Goal: Task Accomplishment & Management: Use online tool/utility

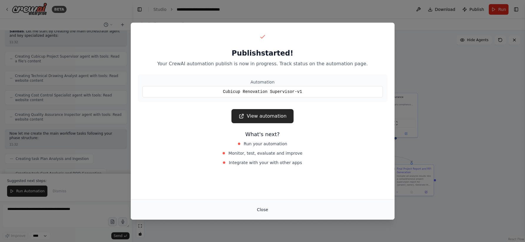
click at [265, 209] on button "Close" at bounding box center [262, 209] width 21 height 11
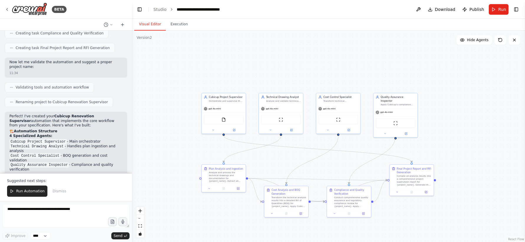
scroll to position [843, 0]
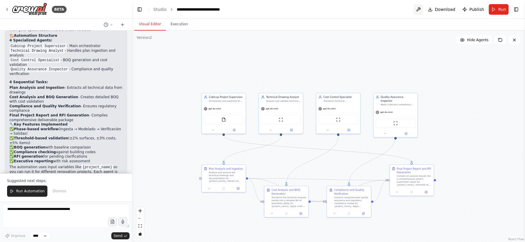
click at [421, 11] on button at bounding box center [417, 9] width 9 height 11
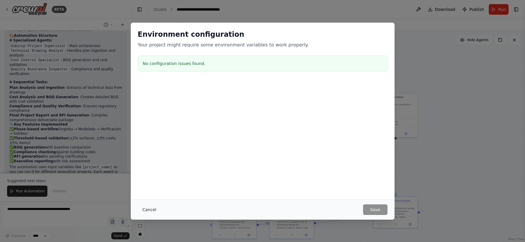
click at [150, 207] on button "Cancel" at bounding box center [149, 209] width 23 height 11
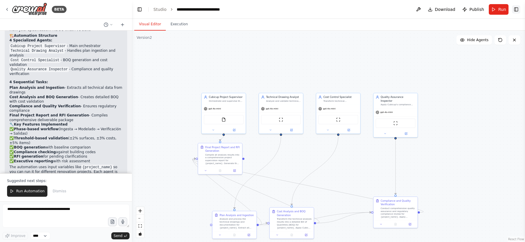
click at [517, 10] on button "Toggle Right Sidebar" at bounding box center [516, 9] width 8 height 8
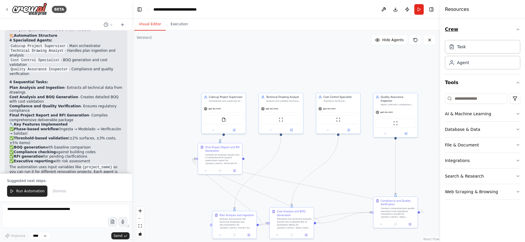
click at [519, 28] on icon "button" at bounding box center [517, 29] width 5 height 5
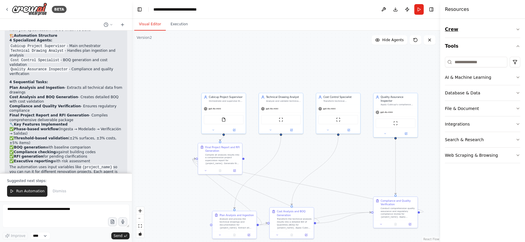
click at [519, 28] on icon "button" at bounding box center [517, 29] width 5 height 5
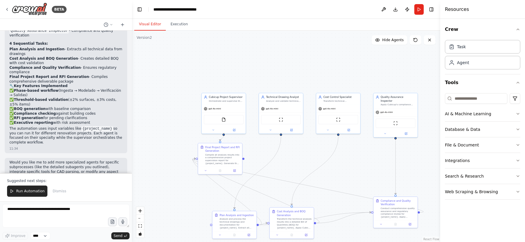
scroll to position [886, 0]
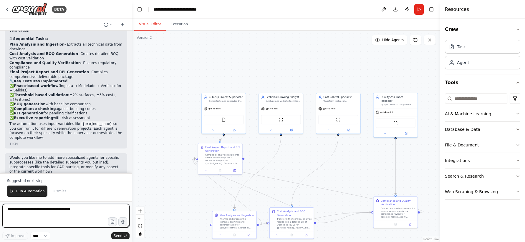
click at [57, 212] on textarea at bounding box center [65, 216] width 127 height 24
drag, startPoint x: 76, startPoint y: 215, endPoint x: 4, endPoint y: 209, distance: 73.0
click at [4, 209] on textarea "**********" at bounding box center [65, 216] width 127 height 24
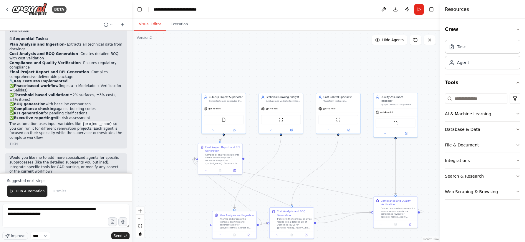
click at [179, 31] on div ".deletable-edge-delete-btn { width: 20px; height: 20px; border: 0px solid #ffff…" at bounding box center [286, 137] width 308 height 212
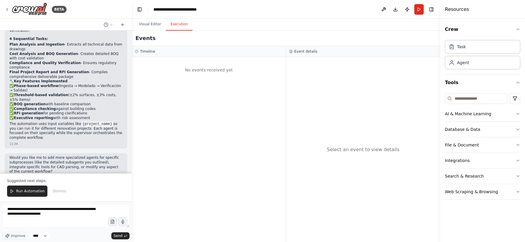
click at [180, 24] on button "Execution" at bounding box center [179, 24] width 27 height 12
click at [58, 218] on textarea "**********" at bounding box center [65, 216] width 127 height 24
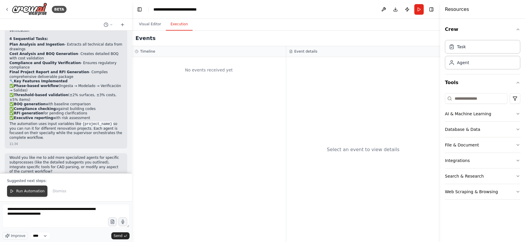
click at [36, 194] on button "Run Automation" at bounding box center [27, 191] width 40 height 11
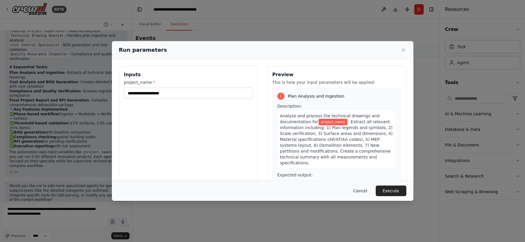
click at [358, 189] on button "Cancel" at bounding box center [359, 191] width 23 height 11
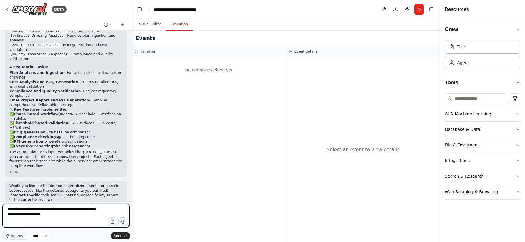
click at [81, 212] on textarea "**********" at bounding box center [65, 216] width 127 height 24
click at [63, 214] on textarea "**********" at bounding box center [65, 216] width 127 height 24
type textarea "**********"
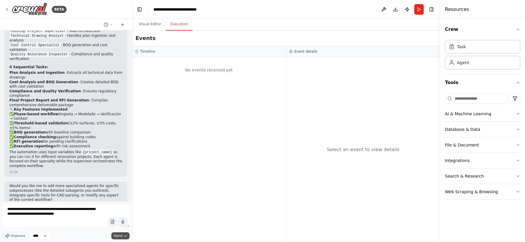
click at [119, 234] on span "Send" at bounding box center [118, 236] width 9 height 5
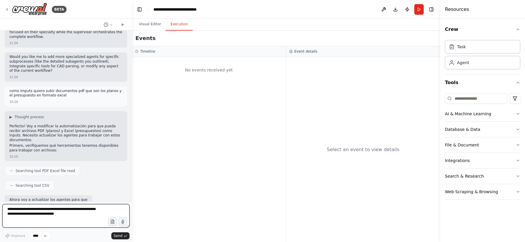
scroll to position [992, 0]
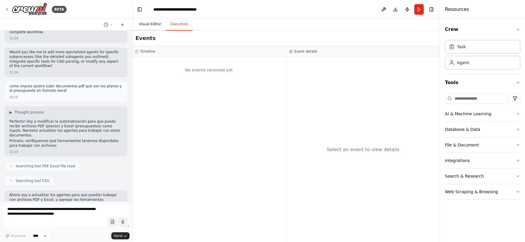
click at [149, 24] on button "Visual Editor" at bounding box center [149, 24] width 31 height 12
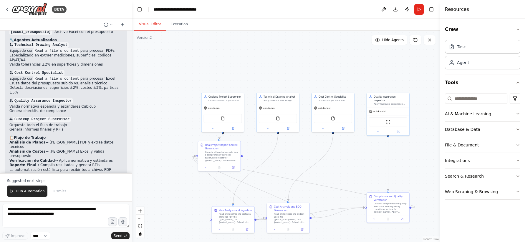
scroll to position [1441, 0]
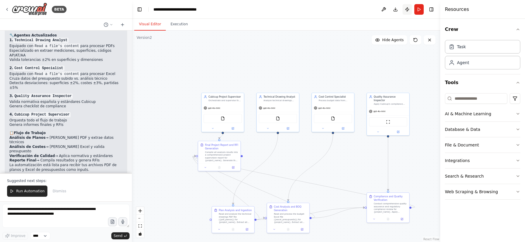
click at [409, 12] on button "Publish" at bounding box center [406, 9] width 9 height 11
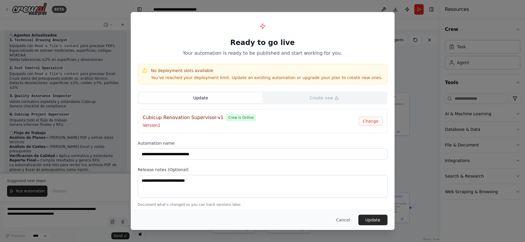
click at [202, 98] on button "Update" at bounding box center [201, 98] width 124 height 11
click at [345, 217] on button "Cancel" at bounding box center [342, 220] width 23 height 11
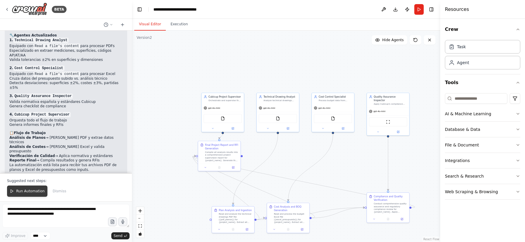
click at [31, 193] on span "Run Automation" at bounding box center [30, 191] width 29 height 5
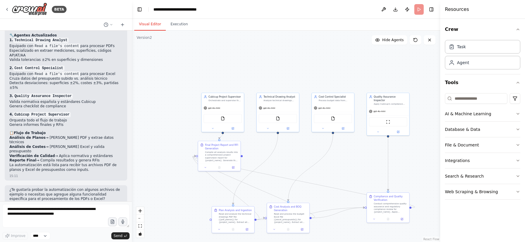
scroll to position [1412, 0]
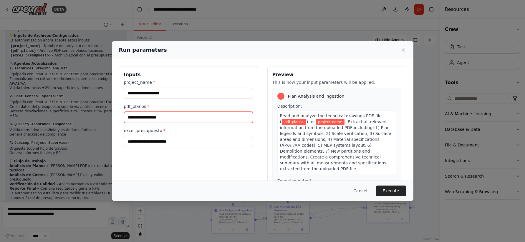
click at [152, 116] on input "pdf_planos *" at bounding box center [188, 117] width 129 height 11
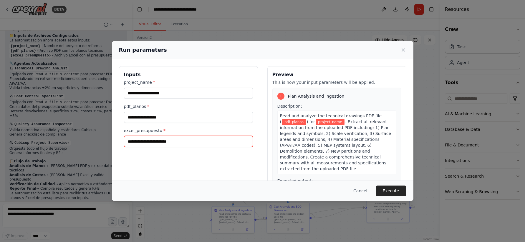
click at [143, 144] on input "excel_presupuesto *" at bounding box center [188, 141] width 129 height 11
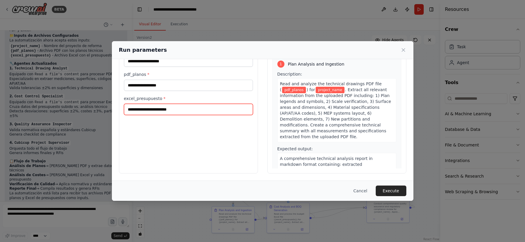
scroll to position [0, 0]
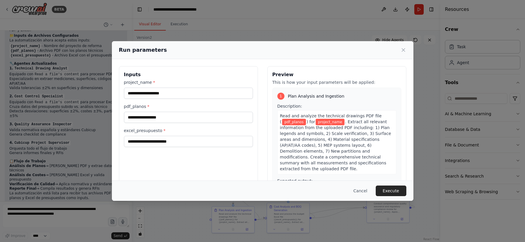
click at [295, 119] on span "pdf_planos" at bounding box center [294, 122] width 24 height 6
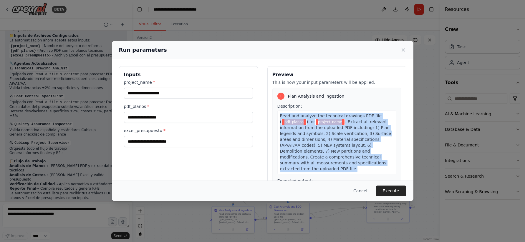
click at [295, 119] on span "pdf_planos" at bounding box center [294, 122] width 24 height 6
click at [291, 122] on span "pdf_planos" at bounding box center [294, 122] width 24 height 6
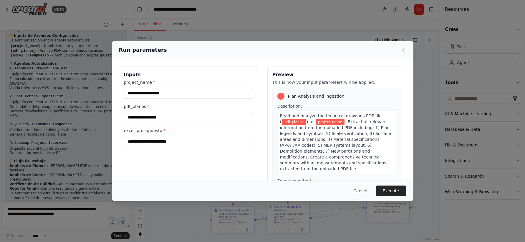
click at [291, 122] on span "pdf_planos" at bounding box center [294, 122] width 24 height 6
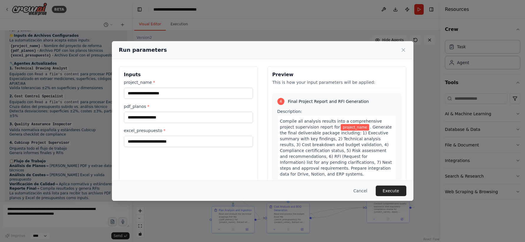
scroll to position [32, 0]
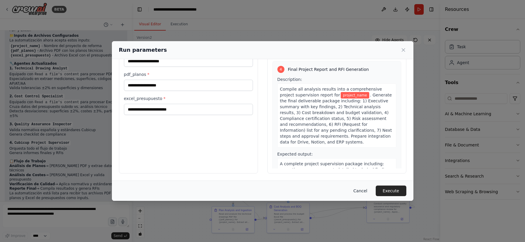
click at [360, 189] on button "Cancel" at bounding box center [359, 191] width 23 height 11
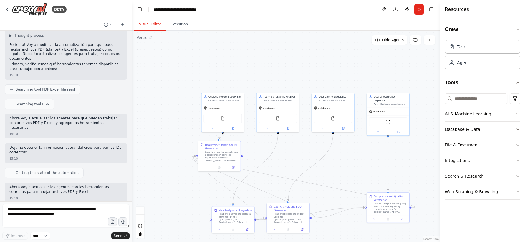
scroll to position [1068, 0]
click at [8, 11] on icon at bounding box center [7, 9] width 5 height 5
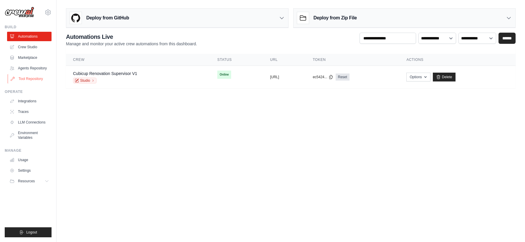
click at [34, 79] on link "Tool Repository" at bounding box center [30, 78] width 44 height 9
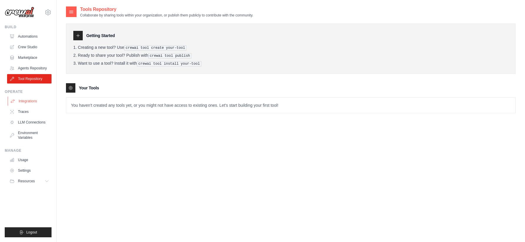
click at [28, 103] on link "Integrations" at bounding box center [30, 101] width 44 height 9
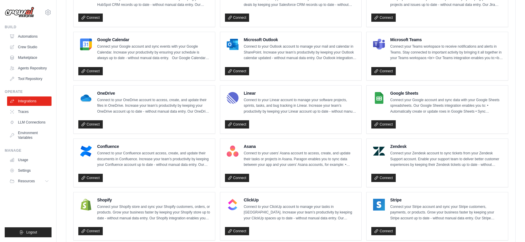
scroll to position [244, 0]
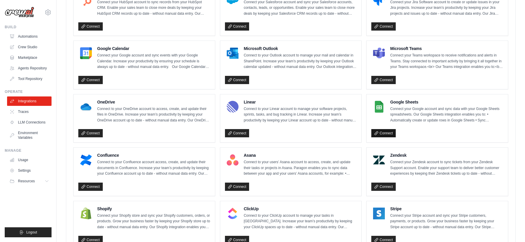
click at [386, 134] on link "Connect" at bounding box center [383, 133] width 24 height 8
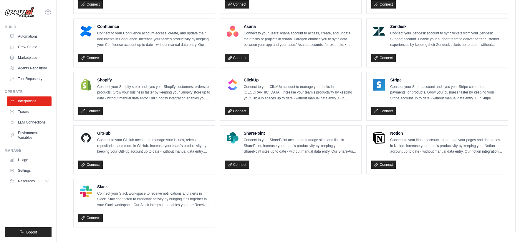
scroll to position [376, 0]
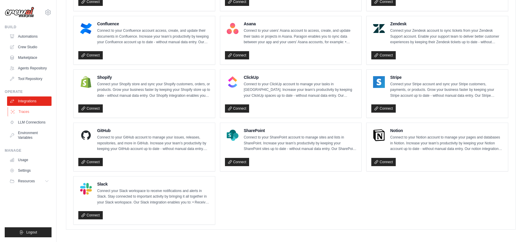
click at [37, 114] on link "Traces" at bounding box center [30, 111] width 44 height 9
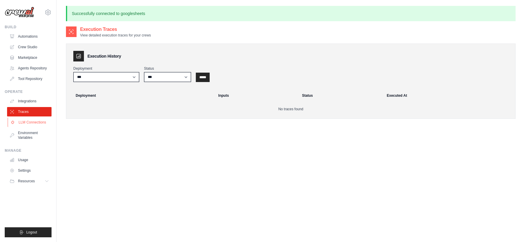
click at [34, 121] on link "LLM Connections" at bounding box center [30, 122] width 44 height 9
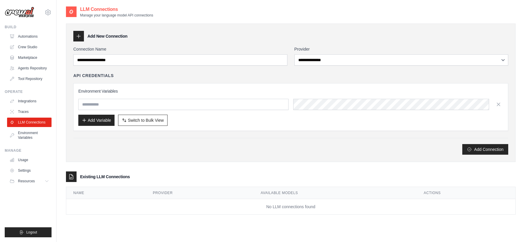
scroll to position [12, 0]
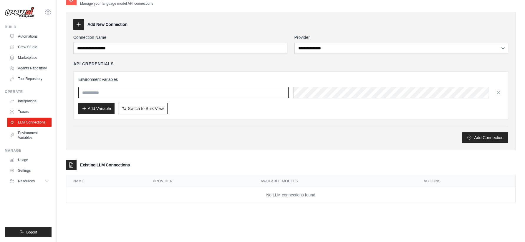
click at [175, 93] on input "text" at bounding box center [183, 92] width 210 height 11
click at [488, 137] on button "Add Connection" at bounding box center [485, 137] width 46 height 11
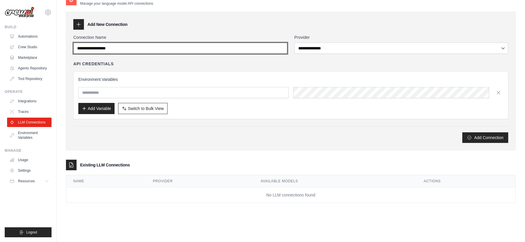
click at [165, 51] on input "Connection Name" at bounding box center [180, 48] width 214 height 11
type input "*******"
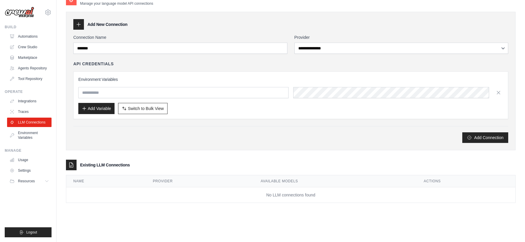
click at [352, 41] on div "**********" at bounding box center [401, 43] width 214 height 19
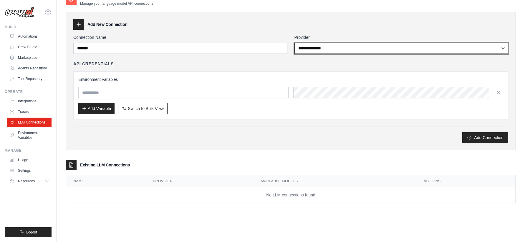
click at [347, 51] on select "**********" at bounding box center [401, 48] width 214 height 11
select select "******"
click at [294, 43] on select "**********" at bounding box center [401, 48] width 214 height 11
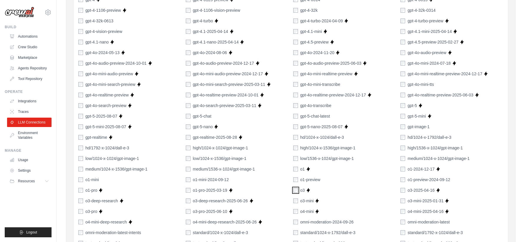
scroll to position [0, 0]
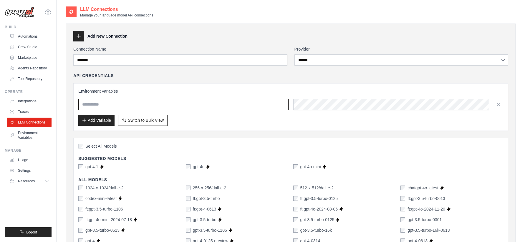
click at [137, 100] on input "text" at bounding box center [183, 104] width 210 height 11
click at [171, 106] on input "text" at bounding box center [183, 104] width 210 height 11
paste input "**********"
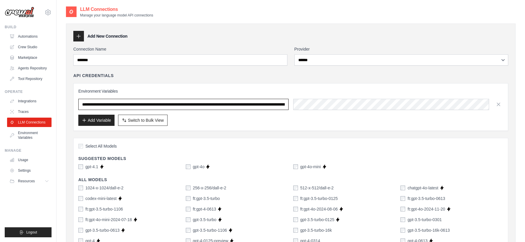
scroll to position [0, 204]
type input "**********"
click at [94, 119] on button "Add Variable" at bounding box center [96, 119] width 36 height 11
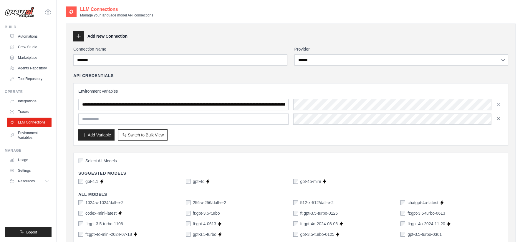
click at [497, 119] on icon "button" at bounding box center [498, 119] width 6 height 6
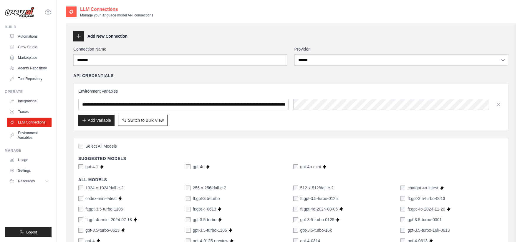
click at [390, 81] on div "**********" at bounding box center [290, 102] width 435 height 58
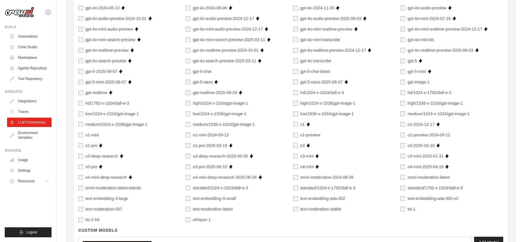
scroll to position [401, 0]
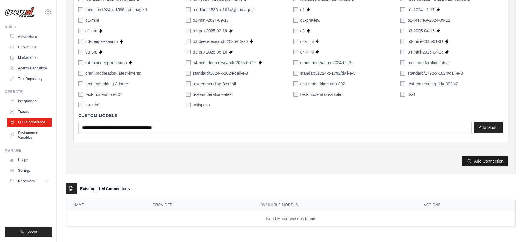
click at [483, 163] on button "Add Connection" at bounding box center [485, 161] width 46 height 11
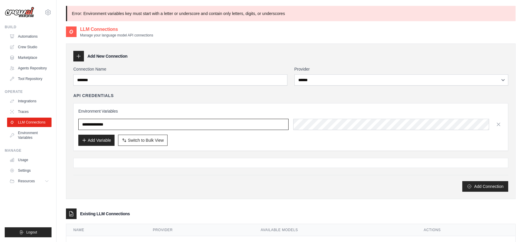
click at [113, 123] on input "**********" at bounding box center [183, 124] width 210 height 11
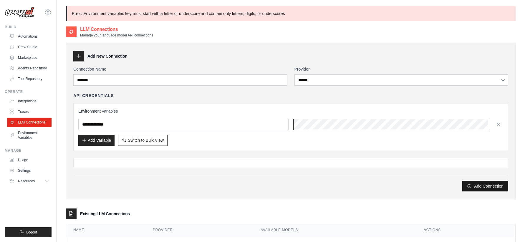
scroll to position [32, 0]
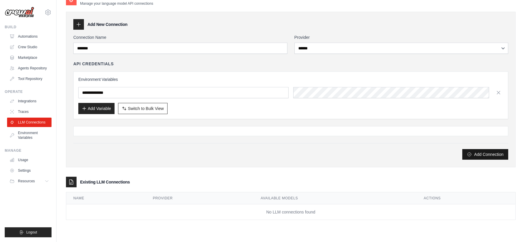
click at [491, 156] on button "Add Connection" at bounding box center [485, 154] width 46 height 11
click at [147, 110] on span "Switch to Bulk View" at bounding box center [146, 108] width 36 height 6
type textarea "**********"
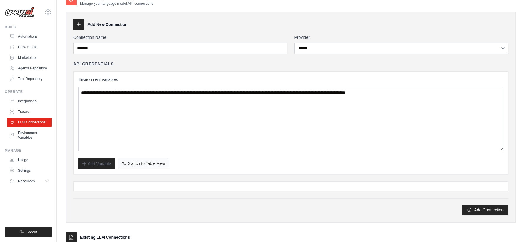
click at [150, 164] on span "Switch to Table View" at bounding box center [147, 164] width 38 height 6
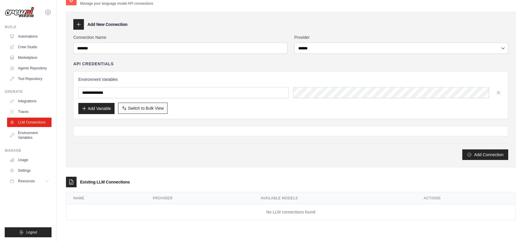
click at [159, 109] on span "Switch to Bulk View" at bounding box center [146, 108] width 36 height 6
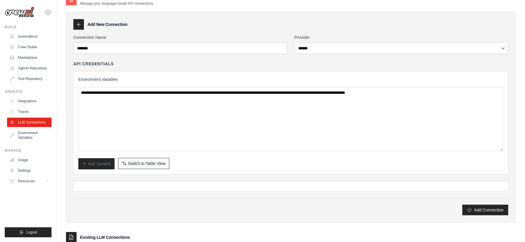
click at [153, 165] on span "Switch to Table View" at bounding box center [147, 164] width 38 height 6
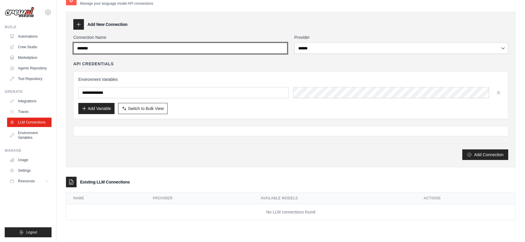
click at [116, 48] on input "*******" at bounding box center [180, 48] width 214 height 11
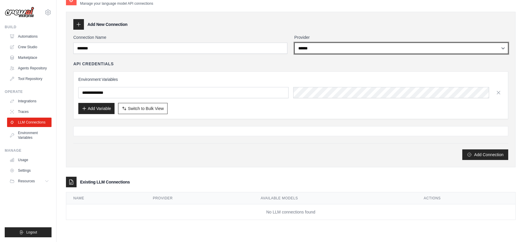
click at [312, 48] on select "**********" at bounding box center [401, 48] width 214 height 11
click at [294, 43] on select "**********" at bounding box center [401, 48] width 214 height 11
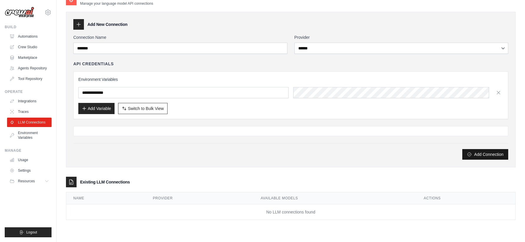
click at [497, 153] on button "Add Connection" at bounding box center [485, 154] width 46 height 11
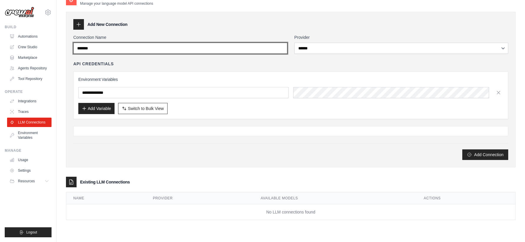
click at [159, 49] on input "*******" at bounding box center [180, 48] width 214 height 11
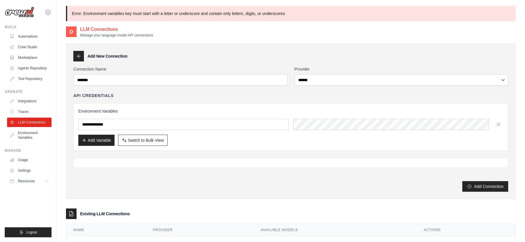
click at [82, 56] on div at bounding box center [78, 56] width 11 height 11
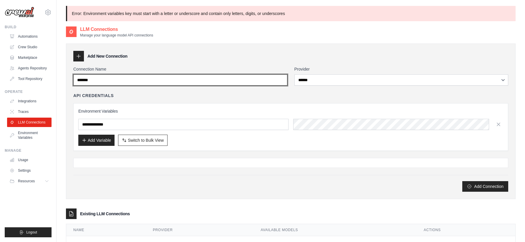
click at [113, 76] on input "*******" at bounding box center [180, 79] width 214 height 11
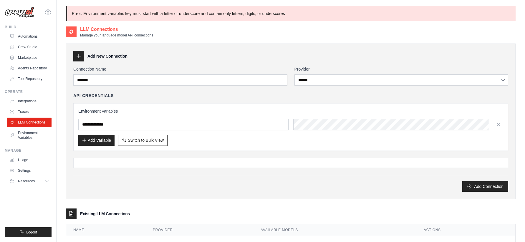
click at [337, 70] on label "Provider" at bounding box center [401, 69] width 214 height 6
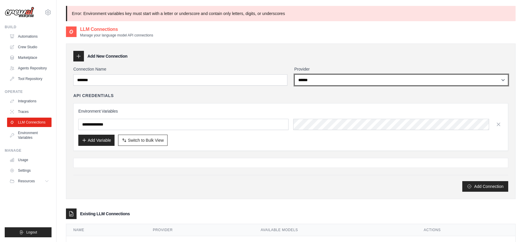
click at [337, 74] on select "**********" at bounding box center [401, 79] width 214 height 11
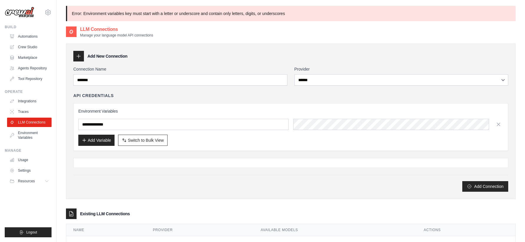
click at [142, 97] on div "API Credentials" at bounding box center [290, 96] width 435 height 6
click at [249, 152] on div "**********" at bounding box center [290, 129] width 435 height 126
click at [90, 140] on button "Add Variable" at bounding box center [96, 139] width 36 height 11
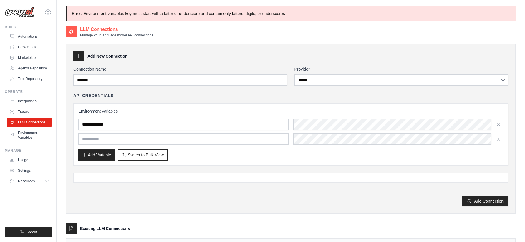
click at [174, 136] on input "text" at bounding box center [183, 139] width 210 height 11
click at [228, 173] on div at bounding box center [290, 178] width 435 height 10
click at [246, 173] on div at bounding box center [290, 178] width 435 height 10
click at [241, 179] on div at bounding box center [290, 178] width 435 height 10
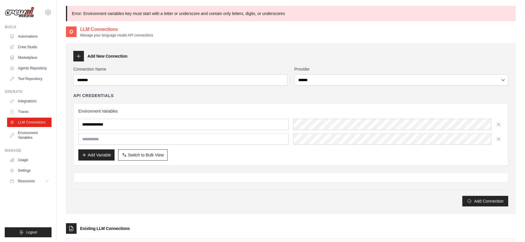
click at [241, 179] on div at bounding box center [290, 178] width 435 height 10
drag, startPoint x: 241, startPoint y: 179, endPoint x: 421, endPoint y: 172, distance: 179.9
click at [273, 178] on div at bounding box center [290, 178] width 435 height 10
click at [499, 139] on icon "button" at bounding box center [498, 139] width 6 height 6
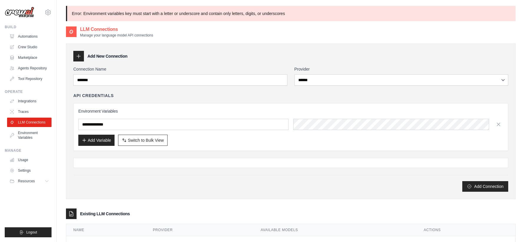
scroll to position [32, 0]
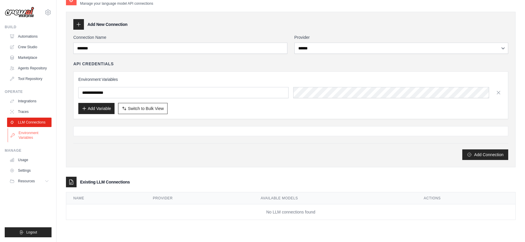
click at [24, 132] on link "Environment Variables" at bounding box center [30, 135] width 44 height 14
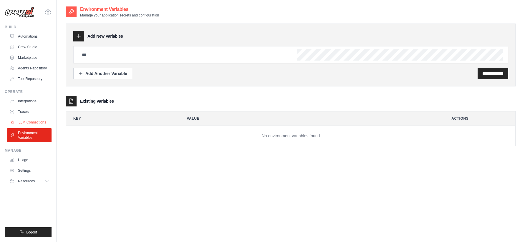
click at [35, 118] on link "LLM Connections" at bounding box center [30, 122] width 44 height 9
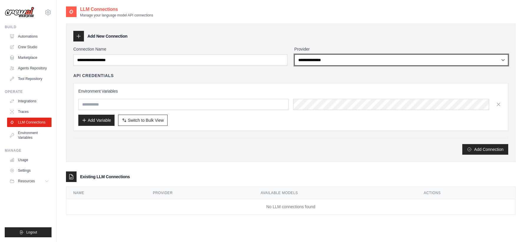
click at [364, 59] on select "**********" at bounding box center [401, 59] width 214 height 11
select select "******"
click at [294, 54] on select "**********" at bounding box center [401, 59] width 214 height 11
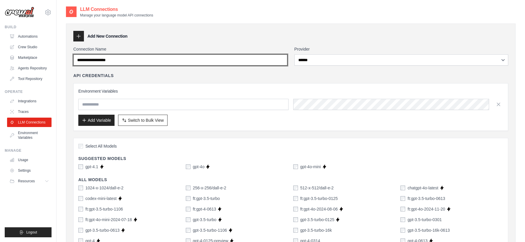
click at [187, 62] on input "Connection Name" at bounding box center [180, 59] width 214 height 11
type input "*******"
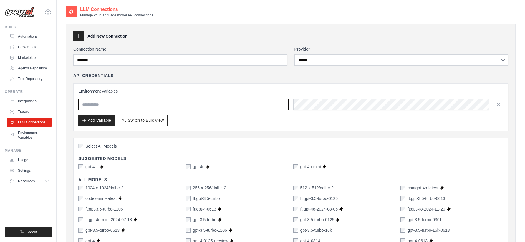
click at [118, 106] on input "text" at bounding box center [183, 104] width 210 height 11
type input "**********"
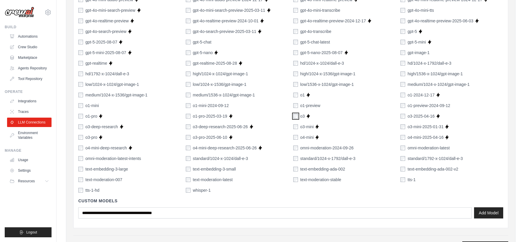
scroll to position [401, 0]
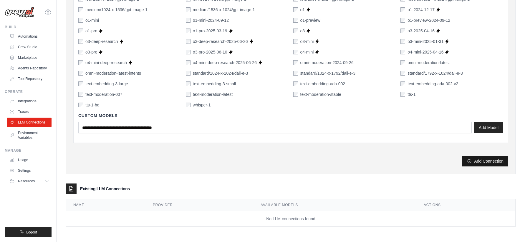
click at [492, 163] on button "Add Connection" at bounding box center [485, 161] width 46 height 11
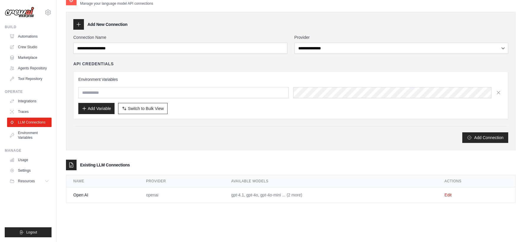
scroll to position [0, 0]
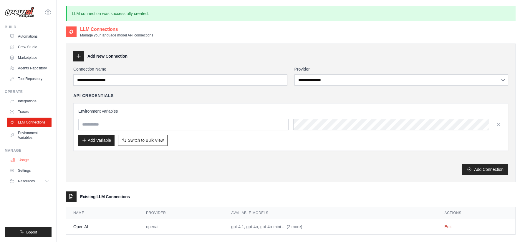
click at [29, 162] on link "Usage" at bounding box center [30, 159] width 44 height 9
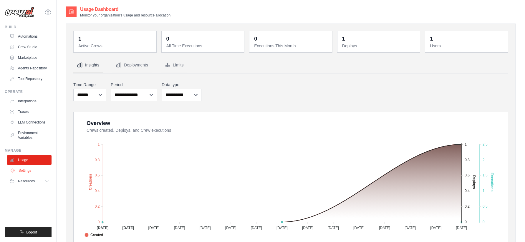
click at [34, 169] on link "Settings" at bounding box center [30, 170] width 44 height 9
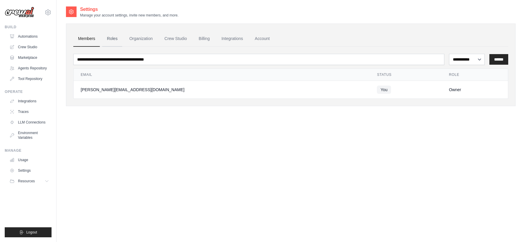
click at [111, 39] on link "Roles" at bounding box center [112, 39] width 20 height 16
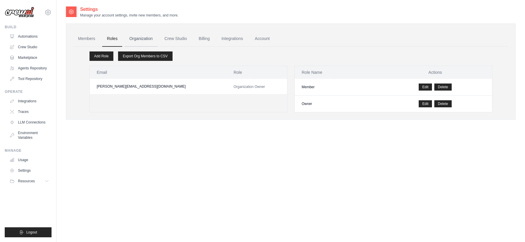
click at [144, 39] on link "Organization" at bounding box center [140, 39] width 33 height 16
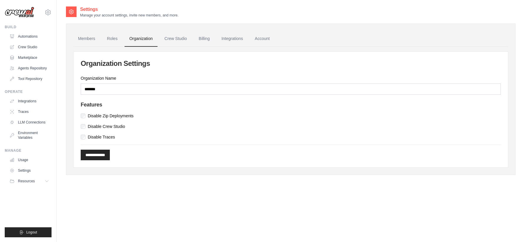
click at [182, 29] on div "**********" at bounding box center [290, 100] width 449 height 152
click at [176, 34] on link "Crew Studio" at bounding box center [176, 39] width 32 height 16
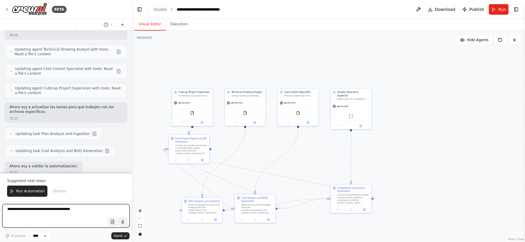
scroll to position [1416, 0]
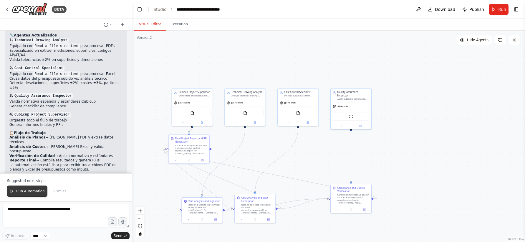
click at [36, 192] on span "Run Automation" at bounding box center [30, 191] width 29 height 5
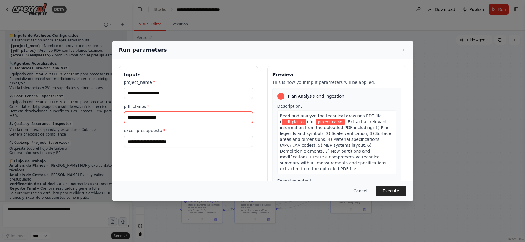
click at [159, 114] on input "pdf_planos *" at bounding box center [188, 117] width 129 height 11
click at [360, 193] on button "Cancel" at bounding box center [359, 191] width 23 height 11
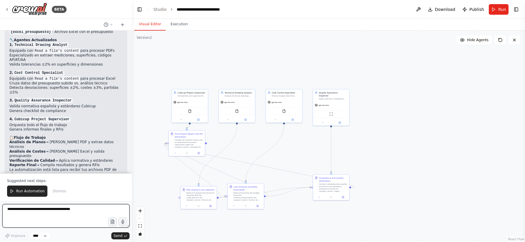
scroll to position [1416, 0]
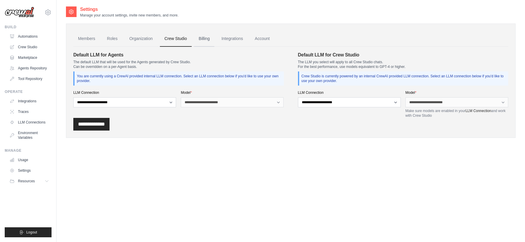
click at [209, 38] on link "Billing" at bounding box center [204, 39] width 20 height 16
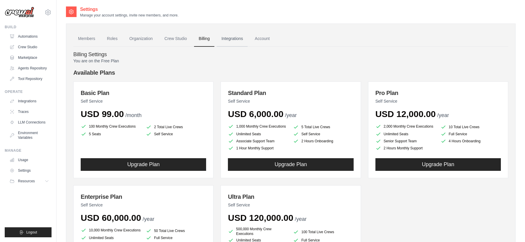
click at [243, 40] on link "Integrations" at bounding box center [232, 39] width 31 height 16
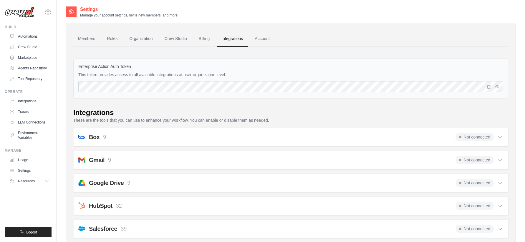
click at [239, 40] on link "Integrations" at bounding box center [232, 39] width 31 height 16
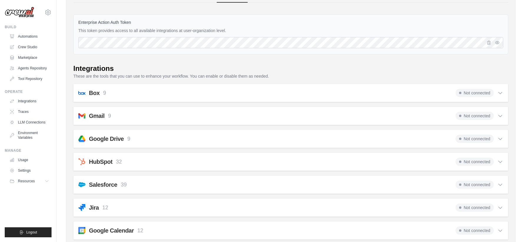
scroll to position [47, 0]
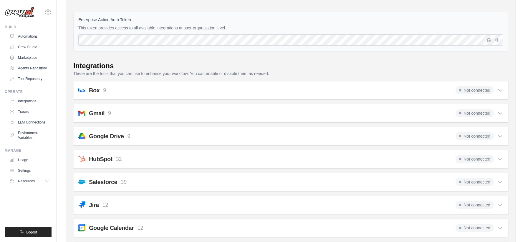
click at [504, 136] on div "Google Drive 9 Not connected Select all Get File Metadata: google_drive_get_fil…" at bounding box center [290, 136] width 435 height 18
click at [494, 137] on div "Not connected" at bounding box center [479, 136] width 48 height 8
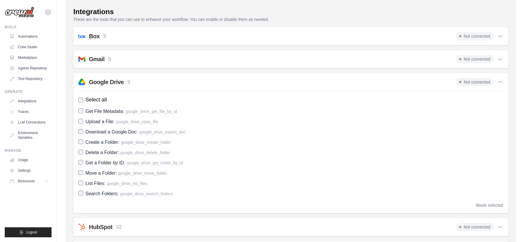
scroll to position [0, 0]
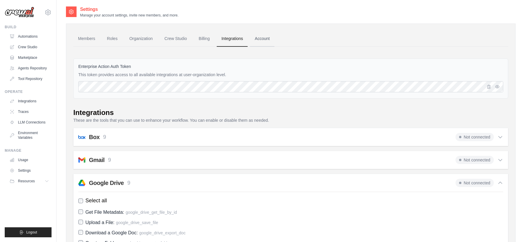
click at [261, 36] on link "Account" at bounding box center [262, 39] width 24 height 16
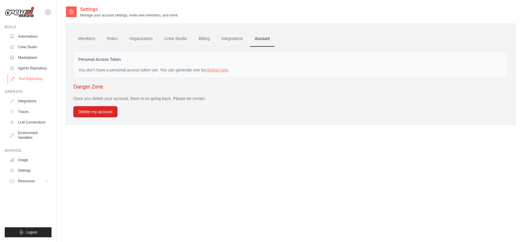
click at [31, 78] on link "Tool Repository" at bounding box center [30, 78] width 44 height 9
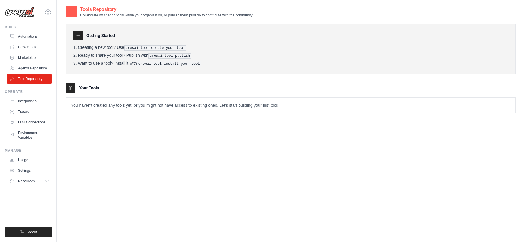
click at [81, 35] on div at bounding box center [77, 35] width 9 height 9
click at [77, 35] on icon at bounding box center [78, 35] width 5 height 5
click at [30, 66] on link "Agents Repository" at bounding box center [30, 68] width 44 height 9
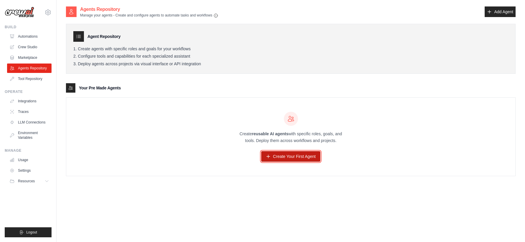
click at [300, 155] on link "Create Your First Agent" at bounding box center [290, 156] width 59 height 11
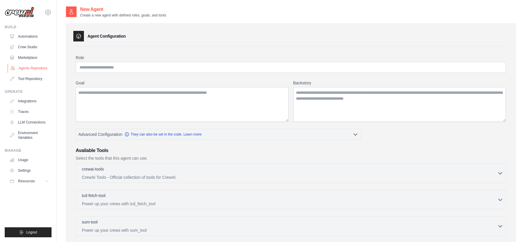
click at [34, 66] on link "Agents Repository" at bounding box center [30, 68] width 44 height 9
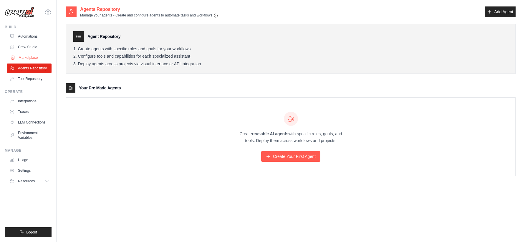
click at [34, 53] on link "Marketplace" at bounding box center [30, 57] width 44 height 9
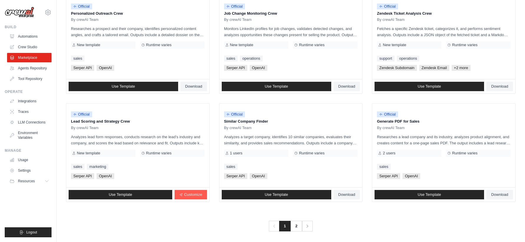
scroll to position [303, 0]
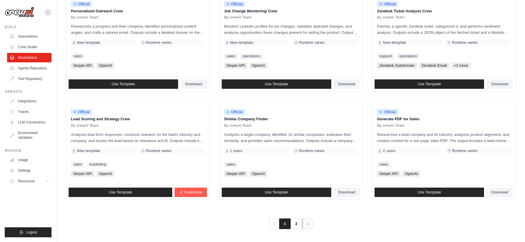
click at [308, 222] on icon "Pagination" at bounding box center [308, 224] width 6 height 6
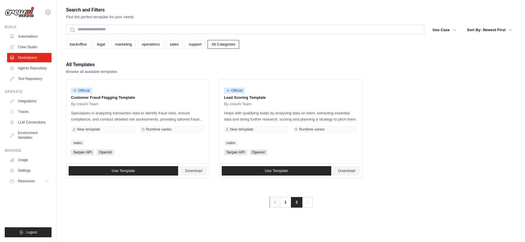
click at [277, 205] on icon "Pagination" at bounding box center [275, 202] width 6 height 6
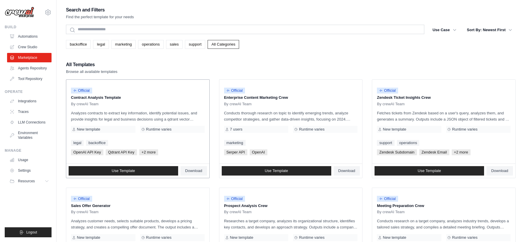
click at [115, 119] on p "Analyzes contracts to extract key information, identify potential issues, and p…" at bounding box center [138, 116] width 134 height 12
click at [149, 173] on link "Use Template" at bounding box center [123, 170] width 109 height 9
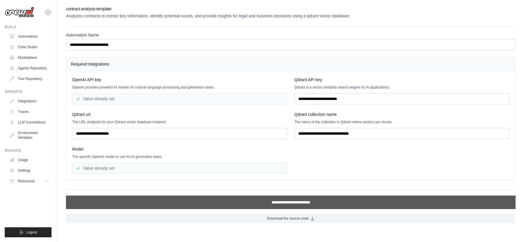
click at [315, 203] on input "**********" at bounding box center [290, 203] width 449 height 14
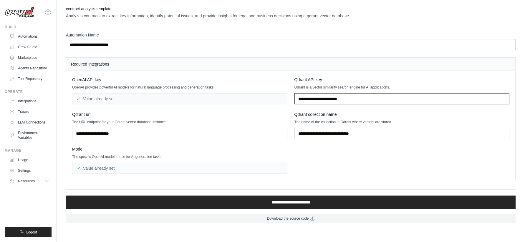
click at [343, 100] on input "text" at bounding box center [401, 98] width 215 height 11
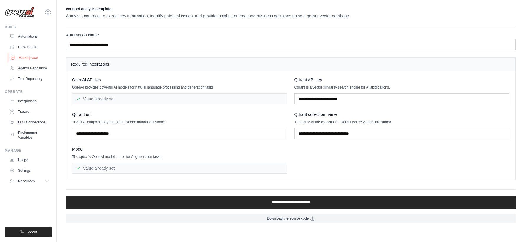
click at [32, 59] on link "Marketplace" at bounding box center [30, 57] width 44 height 9
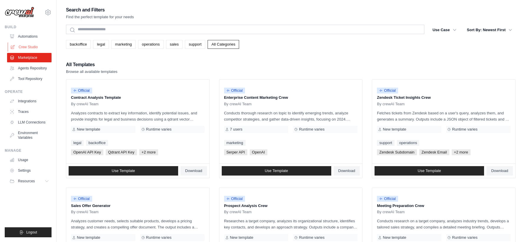
click at [31, 46] on link "Crew Studio" at bounding box center [30, 46] width 44 height 9
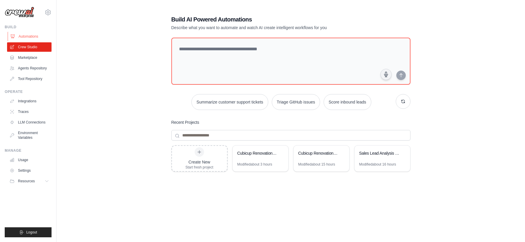
click at [31, 37] on link "Automations" at bounding box center [30, 36] width 44 height 9
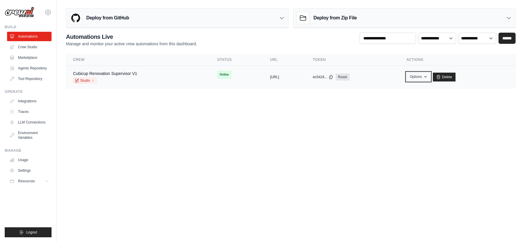
click at [428, 78] on icon "button" at bounding box center [425, 76] width 5 height 5
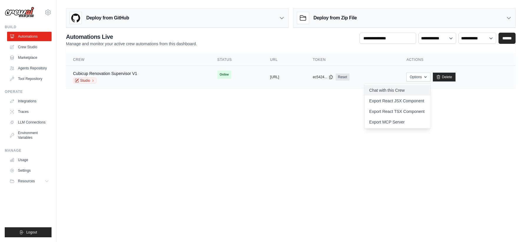
click at [401, 88] on link "Chat with this Crew" at bounding box center [397, 90] width 66 height 11
click at [16, 46] on link "Crew Studio" at bounding box center [30, 46] width 44 height 9
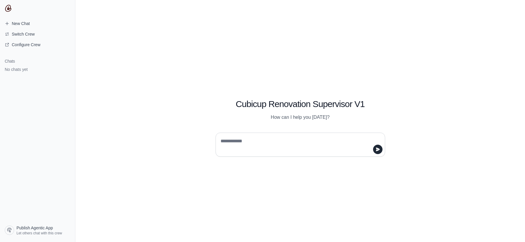
click at [243, 143] on textarea at bounding box center [298, 145] width 158 height 16
click at [380, 152] on button "submit" at bounding box center [377, 149] width 9 height 9
click at [337, 138] on textarea at bounding box center [298, 145] width 158 height 16
click at [30, 34] on span "Switch Crew" at bounding box center [23, 34] width 23 height 6
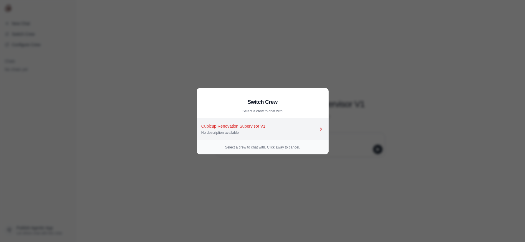
click at [222, 127] on div "Cubicup Renovation Supervisor V1" at bounding box center [259, 126] width 117 height 6
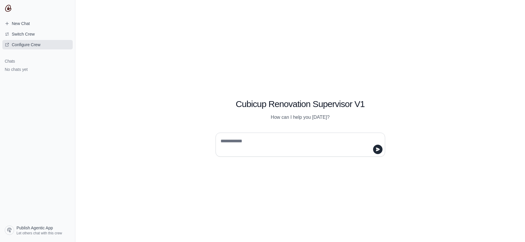
click at [28, 43] on span "Configure Crew" at bounding box center [26, 45] width 29 height 6
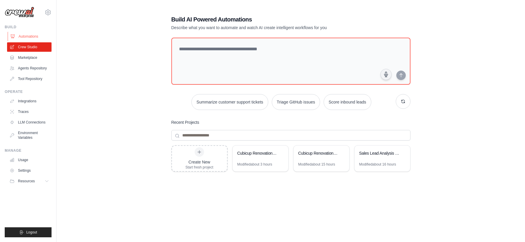
click at [31, 35] on link "Automations" at bounding box center [30, 36] width 44 height 9
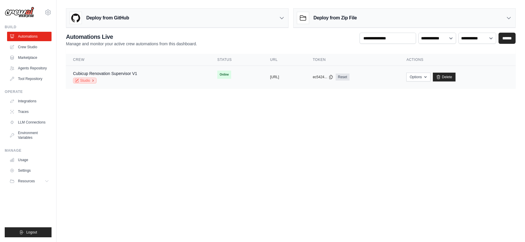
click at [89, 80] on link "Studio" at bounding box center [85, 81] width 24 height 6
click at [84, 81] on link "Studio" at bounding box center [85, 81] width 24 height 6
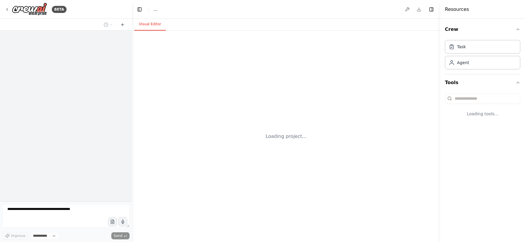
select select "****"
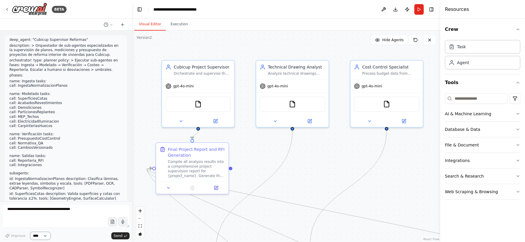
click at [41, 237] on select "****" at bounding box center [40, 236] width 20 height 8
click at [30, 232] on select "****" at bounding box center [40, 236] width 20 height 8
click at [109, 24] on icon at bounding box center [111, 25] width 4 height 4
click at [124, 26] on div at bounding box center [66, 121] width 132 height 242
click at [124, 26] on icon at bounding box center [122, 24] width 5 height 5
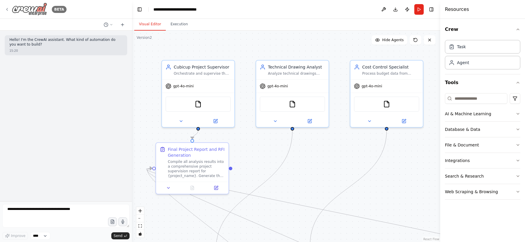
click at [6, 9] on icon at bounding box center [7, 9] width 5 height 5
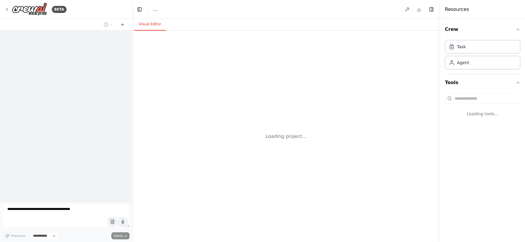
select select "****"
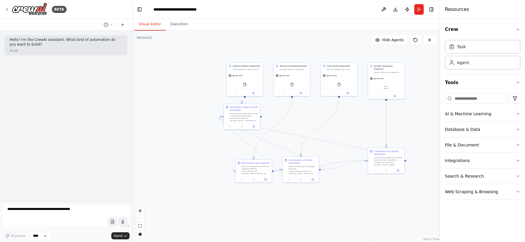
drag, startPoint x: 215, startPoint y: 118, endPoint x: 211, endPoint y: 66, distance: 52.0
click at [211, 66] on div ".deletable-edge-delete-btn { width: 20px; height: 20px; border: 0px solid #ffff…" at bounding box center [286, 137] width 308 height 212
click at [466, 49] on div "Task" at bounding box center [482, 47] width 75 height 14
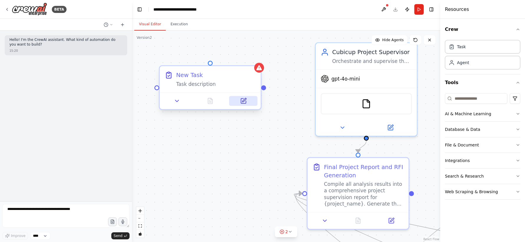
click at [245, 104] on button at bounding box center [243, 101] width 28 height 10
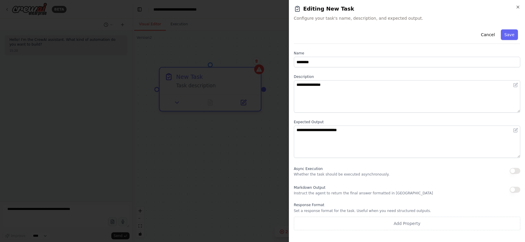
click at [224, 32] on div at bounding box center [262, 121] width 525 height 242
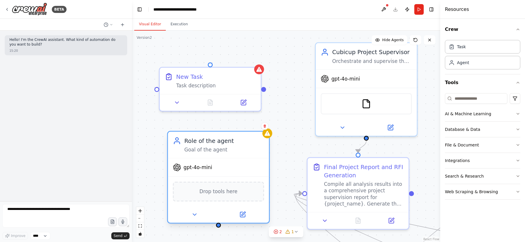
drag, startPoint x: 243, startPoint y: 167, endPoint x: 197, endPoint y: 142, distance: 53.3
click at [197, 142] on div "Role of the agent" at bounding box center [224, 141] width 80 height 8
click at [242, 215] on icon at bounding box center [243, 214] width 4 height 4
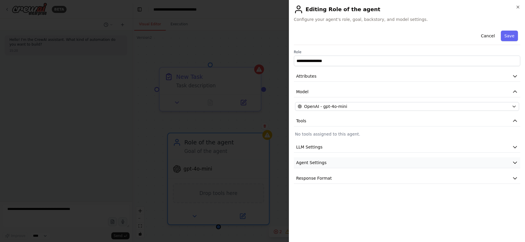
click at [479, 162] on button "Agent Settings" at bounding box center [407, 162] width 226 height 11
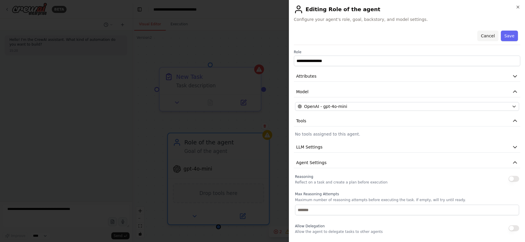
click at [488, 31] on button "Cancel" at bounding box center [487, 36] width 21 height 11
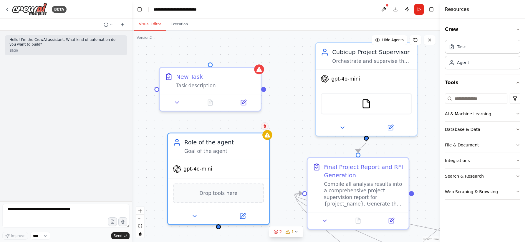
click at [265, 128] on icon at bounding box center [265, 126] width 4 height 4
click at [247, 127] on button "Confirm" at bounding box center [247, 126] width 21 height 7
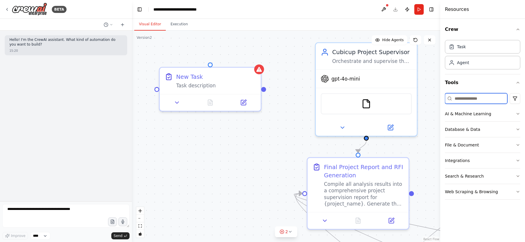
click at [492, 99] on input at bounding box center [476, 98] width 62 height 11
click at [519, 114] on icon "button" at bounding box center [517, 114] width 5 height 5
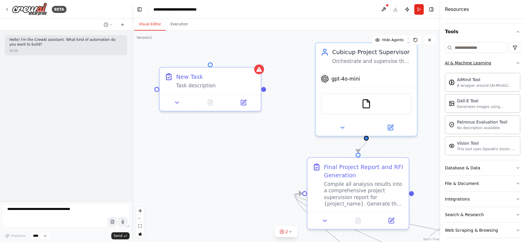
scroll to position [56, 0]
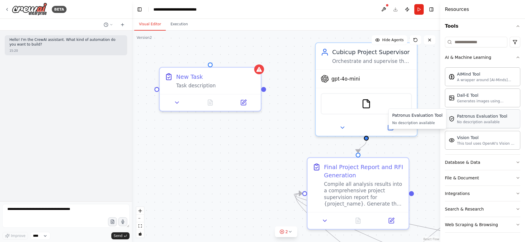
click at [481, 122] on div "No description available" at bounding box center [482, 122] width 50 height 5
click at [490, 164] on button "Database & Data" at bounding box center [482, 162] width 75 height 15
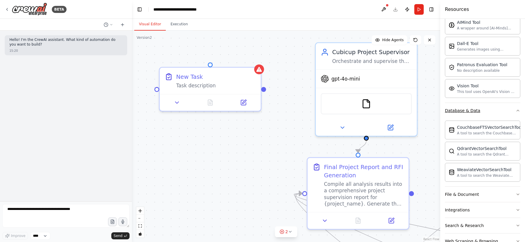
scroll to position [125, 0]
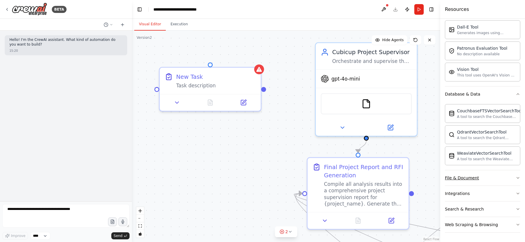
click at [485, 179] on button "File & Document" at bounding box center [482, 177] width 75 height 15
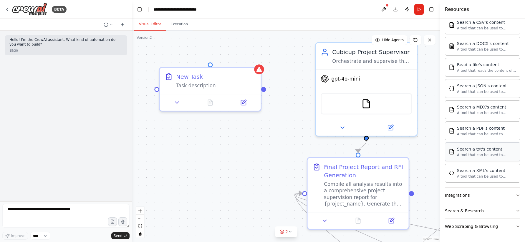
scroll to position [299, 0]
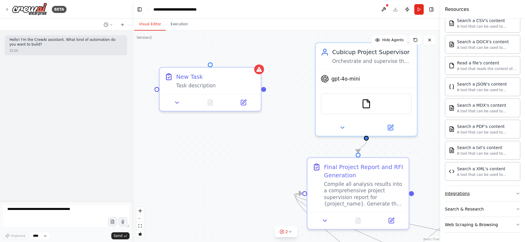
click at [478, 190] on button "Integrations" at bounding box center [482, 193] width 75 height 15
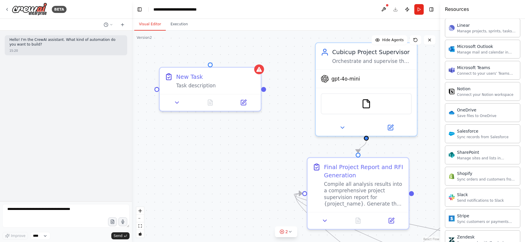
scroll to position [770, 0]
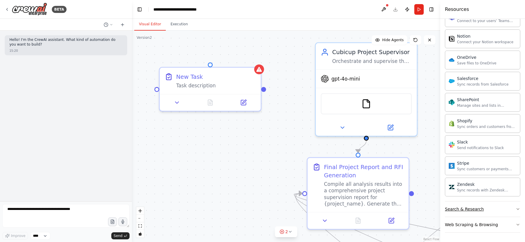
click at [476, 213] on button "Search & Research" at bounding box center [482, 209] width 75 height 15
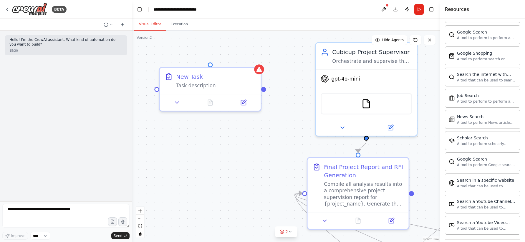
scroll to position [1071, 0]
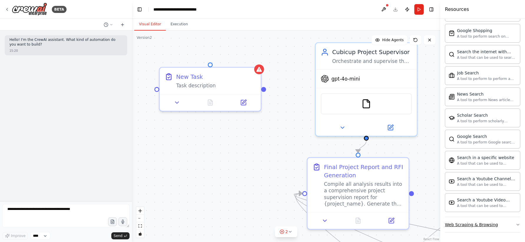
click at [470, 222] on div "Web Scraping & Browsing" at bounding box center [471, 225] width 53 height 6
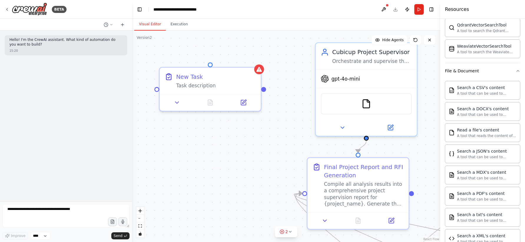
scroll to position [0, 0]
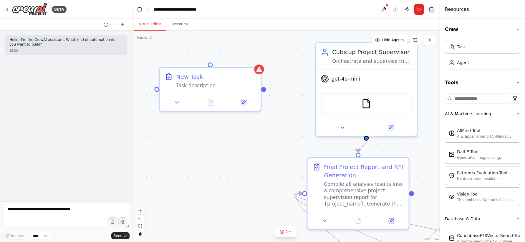
click at [431, 8] on button "Toggle Right Sidebar" at bounding box center [431, 9] width 8 height 8
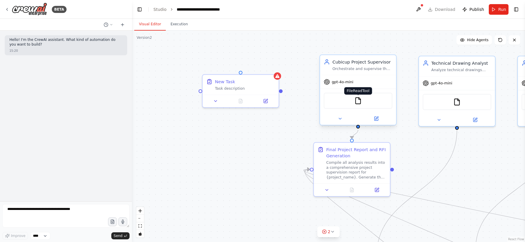
click at [359, 102] on img at bounding box center [357, 100] width 7 height 7
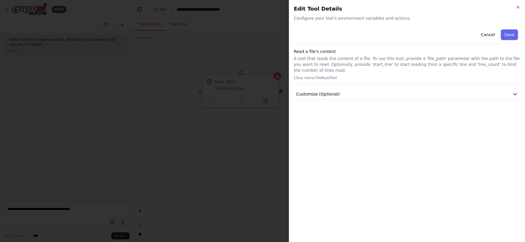
click at [516, 10] on h2 "Edit Tool Details" at bounding box center [407, 9] width 226 height 8
click at [486, 35] on button "Cancel" at bounding box center [487, 34] width 21 height 11
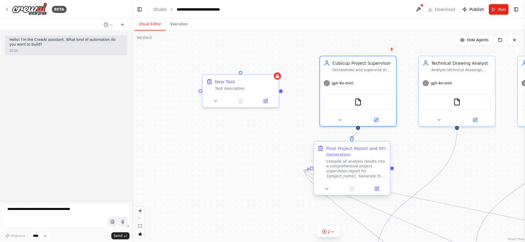
click at [343, 162] on div "Compile all analysis results into a comprehensive project supervision report fo…" at bounding box center [356, 169] width 60 height 20
click at [374, 186] on button at bounding box center [376, 188] width 21 height 7
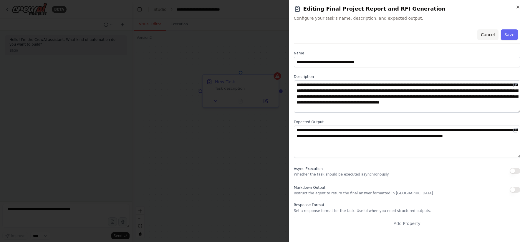
click at [490, 37] on button "Cancel" at bounding box center [487, 34] width 21 height 11
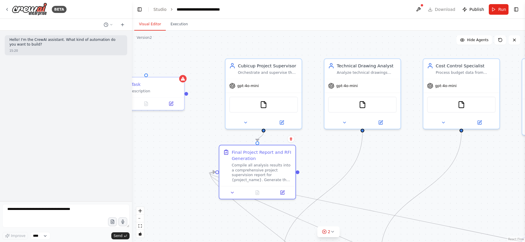
drag, startPoint x: 274, startPoint y: 161, endPoint x: 179, endPoint y: 164, distance: 95.7
click at [178, 164] on div ".deletable-edge-delete-btn { width: 20px; height: 20px; border: 0px solid #ffff…" at bounding box center [328, 137] width 393 height 212
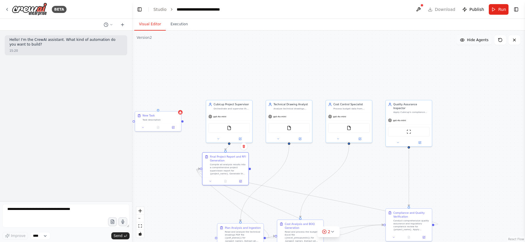
click at [470, 38] on span "Hide Agents" at bounding box center [477, 40] width 21 height 5
click at [470, 38] on span "Show Agents" at bounding box center [476, 40] width 23 height 5
click at [423, 9] on button at bounding box center [417, 9] width 9 height 11
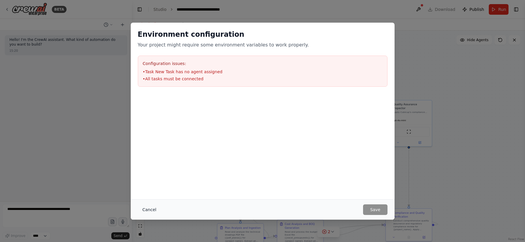
click at [149, 214] on button "Cancel" at bounding box center [149, 209] width 23 height 11
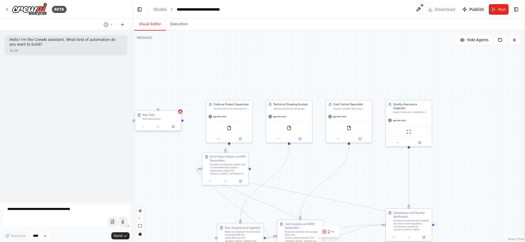
click at [168, 121] on div "New Task Task description" at bounding box center [158, 117] width 46 height 12
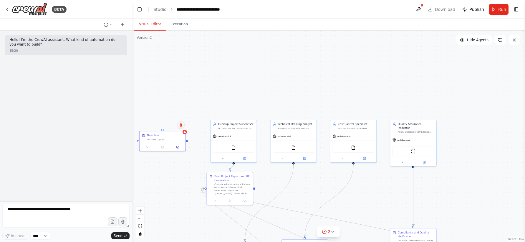
drag, startPoint x: 176, startPoint y: 106, endPoint x: 181, endPoint y: 126, distance: 20.2
click at [181, 126] on icon at bounding box center [180, 125] width 2 height 3
click at [516, 10] on button "Toggle Right Sidebar" at bounding box center [516, 9] width 8 height 8
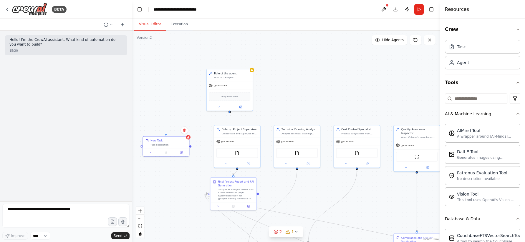
click at [227, 109] on div ".deletable-edge-delete-btn { width: 20px; height: 20px; border: 0px solid #ffff…" at bounding box center [286, 137] width 308 height 212
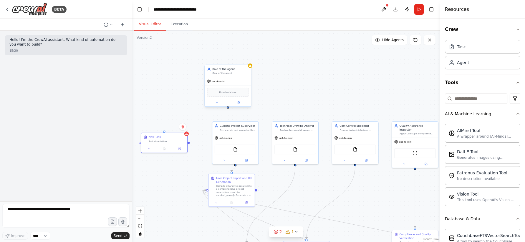
click at [227, 108] on div at bounding box center [228, 108] width 2 height 2
drag, startPoint x: 227, startPoint y: 108, endPoint x: 233, endPoint y: 122, distance: 15.8
click at [233, 122] on div "Cubicup Project Supervisor Orchestrate and supervise the complete analysis of i…" at bounding box center [291, 170] width 196 height 134
drag, startPoint x: 227, startPoint y: 107, endPoint x: 161, endPoint y: 134, distance: 71.8
click at [193, 134] on div "Cubicup Project Supervisor Orchestrate and supervise the complete analysis of i…" at bounding box center [291, 170] width 196 height 134
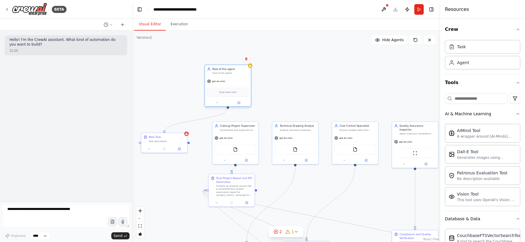
drag, startPoint x: 163, startPoint y: 131, endPoint x: 227, endPoint y: 107, distance: 68.0
click at [227, 107] on div "Cubicup Project Supervisor Orchestrate and supervise the complete analysis of i…" at bounding box center [291, 170] width 196 height 134
click at [238, 102] on icon at bounding box center [238, 103] width 2 height 2
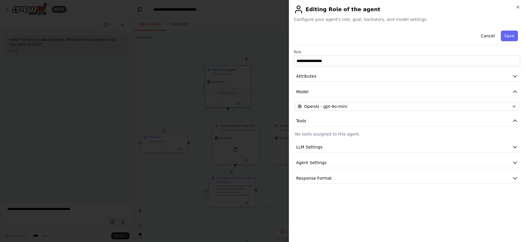
click at [345, 135] on p "No tools assigned to this agent." at bounding box center [407, 134] width 224 height 6
click at [340, 135] on p "No tools assigned to this agent." at bounding box center [407, 134] width 224 height 6
click at [330, 146] on button "LLM Settings" at bounding box center [407, 147] width 226 height 11
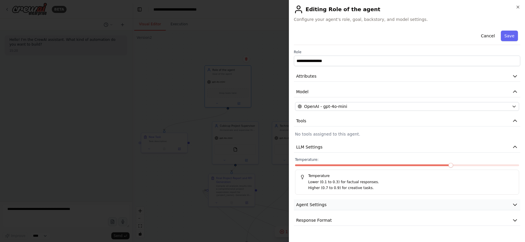
click at [319, 207] on span "Agent Settings" at bounding box center [311, 205] width 30 height 6
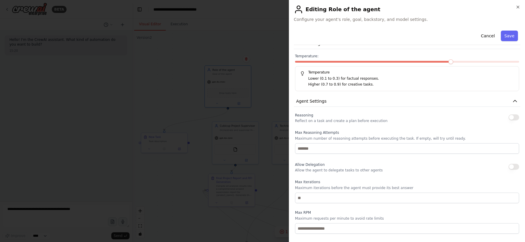
scroll to position [151, 0]
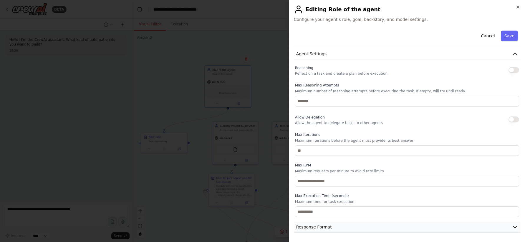
click at [326, 231] on button "Response Format" at bounding box center [407, 227] width 226 height 11
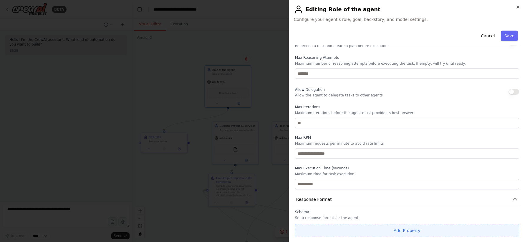
click at [406, 229] on button "Add Property" at bounding box center [407, 231] width 224 height 14
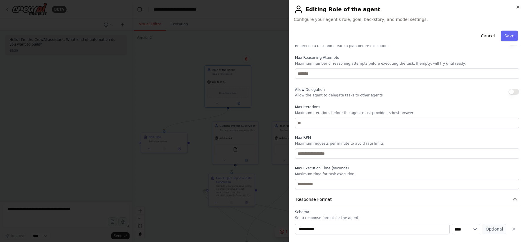
scroll to position [194, 0]
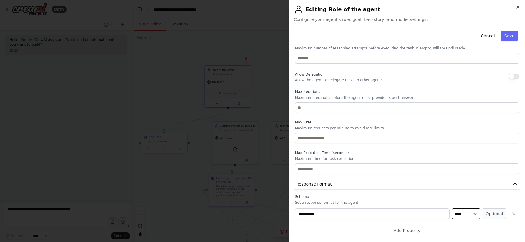
click at [462, 214] on select "**** ******* ******* **** ******" at bounding box center [466, 214] width 28 height 11
click at [452, 209] on select "**** ******* ******* **** ******" at bounding box center [466, 214] width 28 height 11
click at [511, 212] on icon "button" at bounding box center [513, 214] width 5 height 5
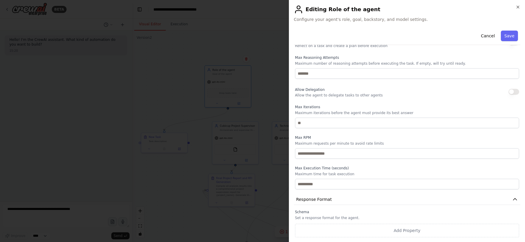
click at [511, 212] on label "Schema" at bounding box center [407, 212] width 224 height 5
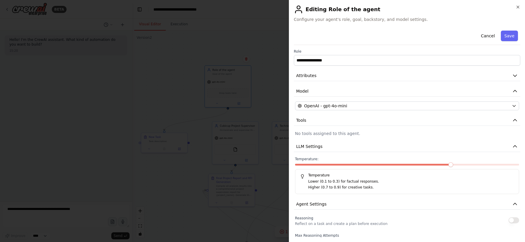
scroll to position [0, 0]
click at [394, 128] on div "**********" at bounding box center [407, 222] width 226 height 388
click at [329, 9] on h2 "Editing Role of the agent" at bounding box center [407, 9] width 226 height 9
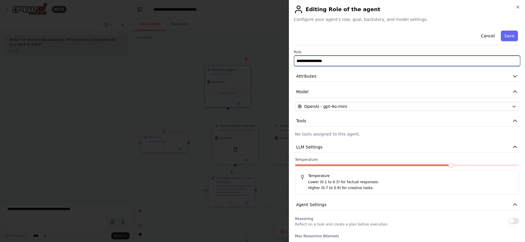
click at [327, 58] on input "**********" at bounding box center [407, 61] width 226 height 11
type input "**********"
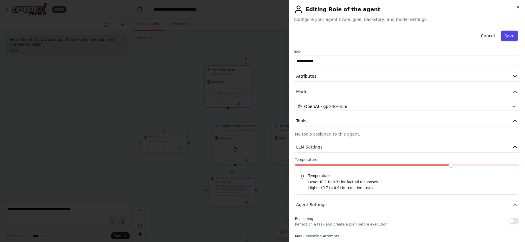
click at [501, 36] on button "Save" at bounding box center [508, 36] width 17 height 11
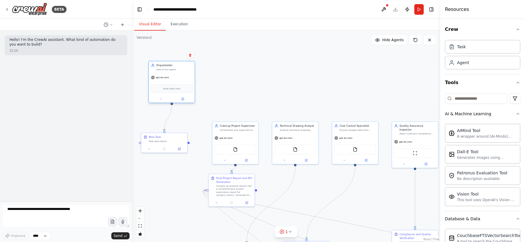
drag, startPoint x: 239, startPoint y: 86, endPoint x: 185, endPoint y: 81, distance: 54.7
click at [185, 81] on div "gpt-4o-mini Drop tools here" at bounding box center [172, 87] width 46 height 29
click at [245, 91] on div ".deletable-edge-delete-btn { width: 20px; height: 20px; border: 0px solid #ffff…" at bounding box center [286, 137] width 308 height 212
drag, startPoint x: 172, startPoint y: 105, endPoint x: 294, endPoint y: 164, distance: 136.1
click at [294, 164] on div "Cubicup Project Supervisor Orchestrate and supervise the complete analysis of i…" at bounding box center [291, 170] width 196 height 134
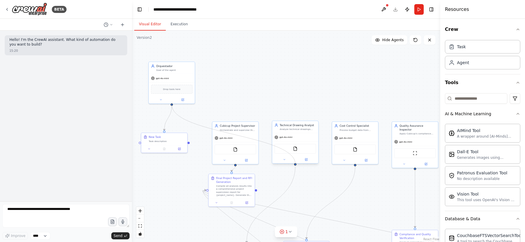
drag, startPoint x: 171, startPoint y: 105, endPoint x: 295, endPoint y: 164, distance: 137.1
click at [295, 164] on div "Cubicup Project Supervisor Orchestrate and supervise the complete analysis of i…" at bounding box center [291, 170] width 196 height 134
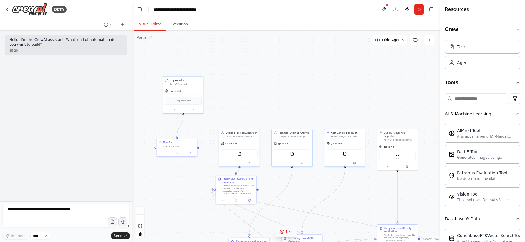
click at [289, 232] on icon at bounding box center [290, 231] width 2 height 1
click at [311, 205] on icon at bounding box center [312, 204] width 2 height 1
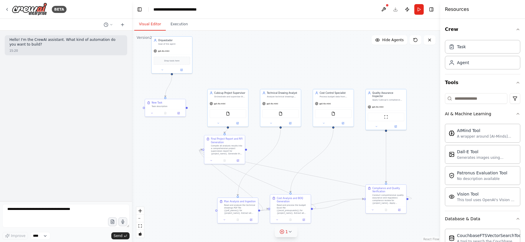
drag, startPoint x: 350, startPoint y: 124, endPoint x: 339, endPoint y: 84, distance: 41.6
click at [339, 84] on div ".deletable-edge-delete-btn { width: 20px; height: 20px; border: 0px solid #ffff…" at bounding box center [286, 137] width 308 height 212
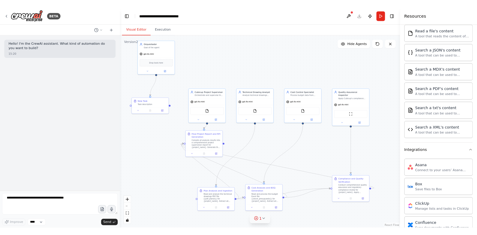
scroll to position [337, 0]
